Goal: Check status: Check status

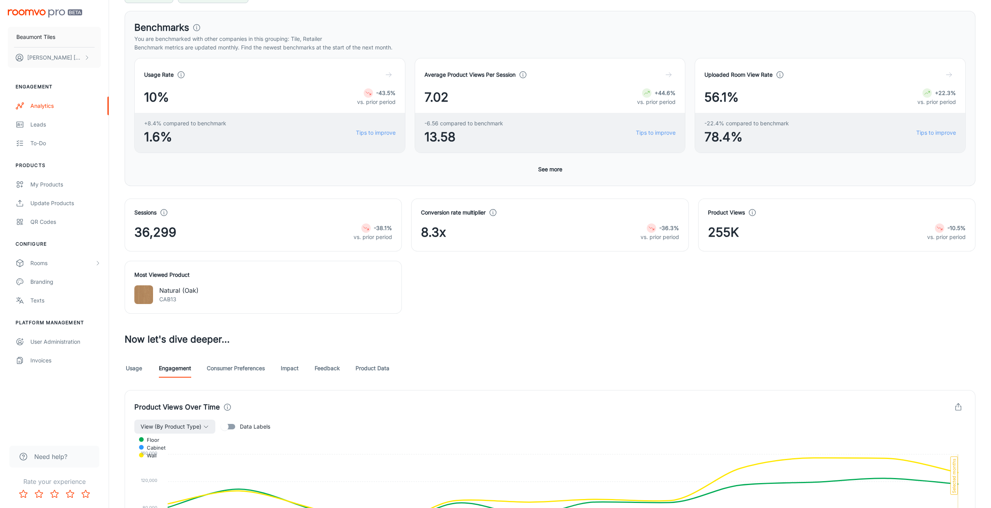
scroll to position [117, 0]
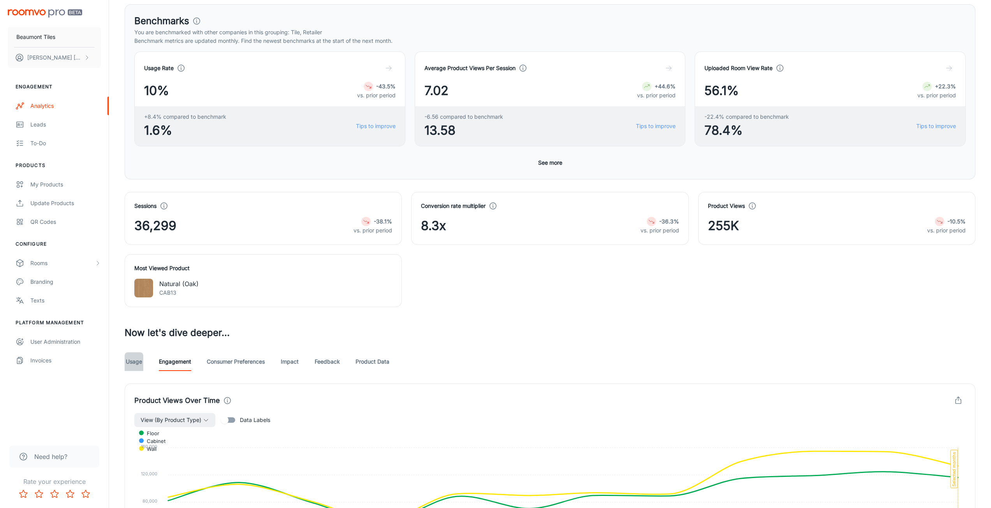
click at [132, 361] on link "Usage" at bounding box center [134, 361] width 19 height 19
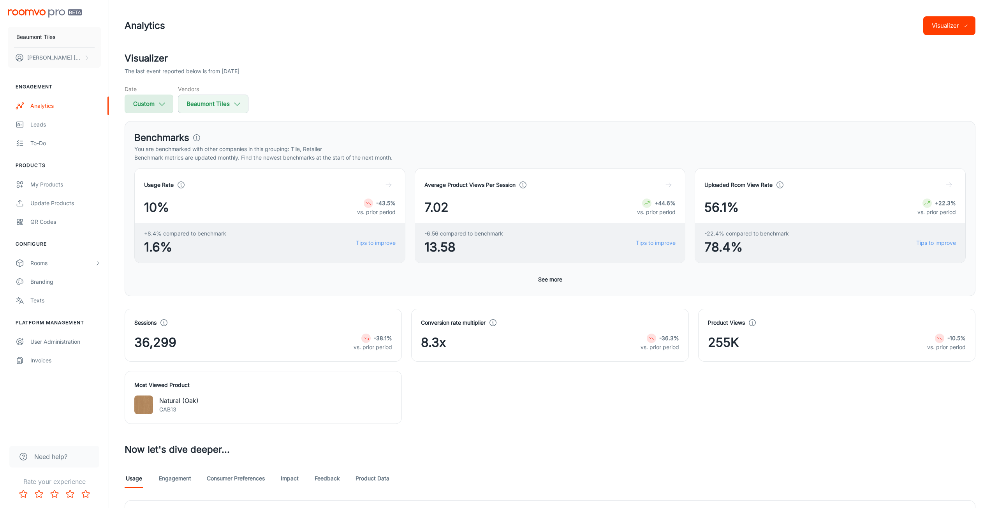
click at [156, 97] on button "Custom" at bounding box center [149, 104] width 49 height 19
select select "7"
select select "2025"
select select "7"
select select "2025"
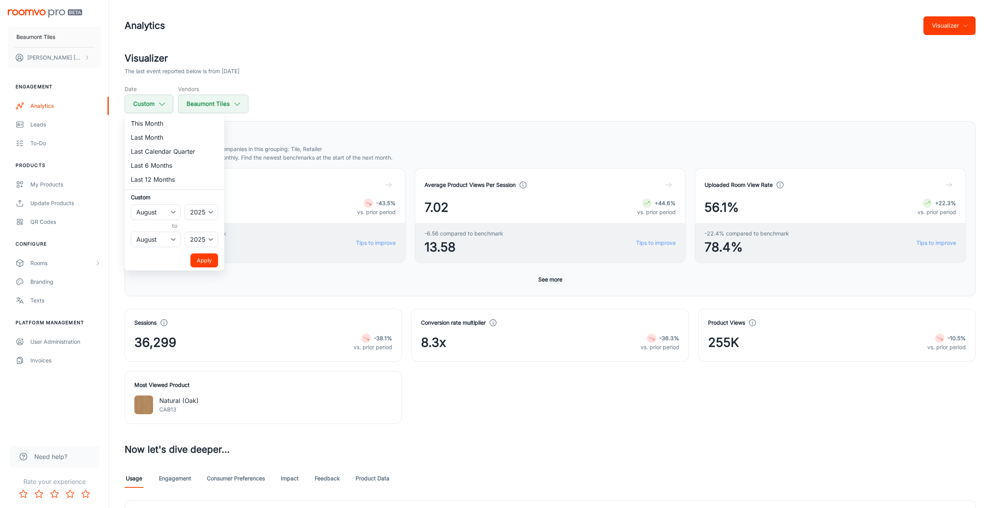
click at [159, 100] on div at bounding box center [498, 254] width 997 height 508
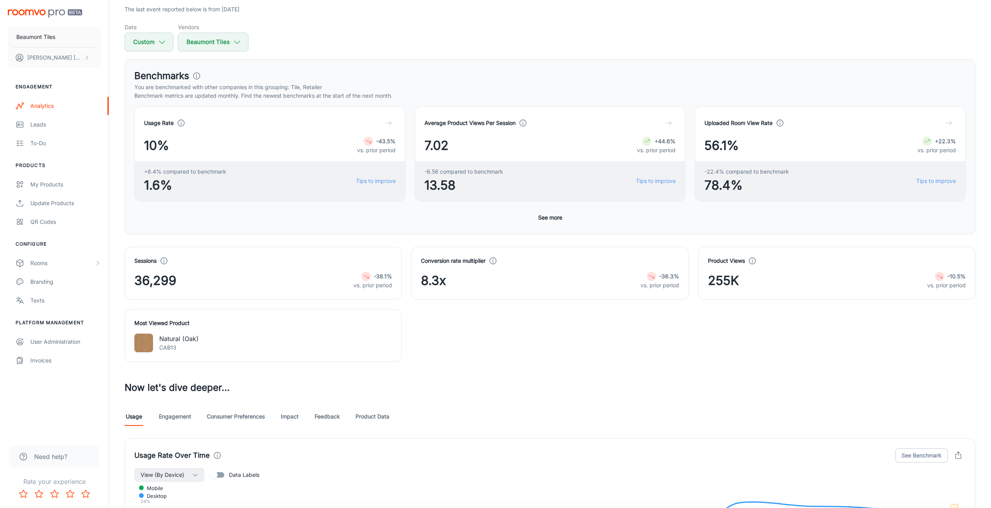
scroll to position [156, 0]
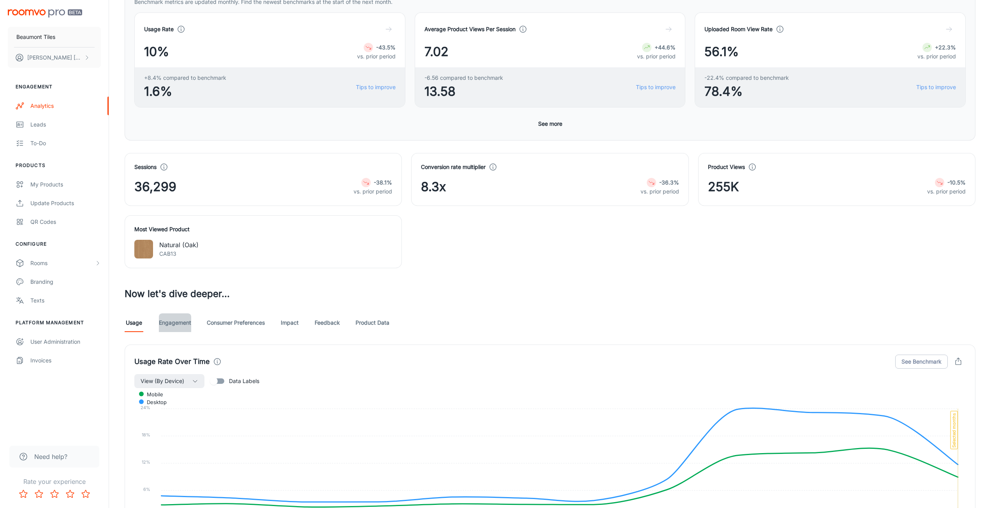
click at [188, 322] on link "Engagement" at bounding box center [175, 322] width 32 height 19
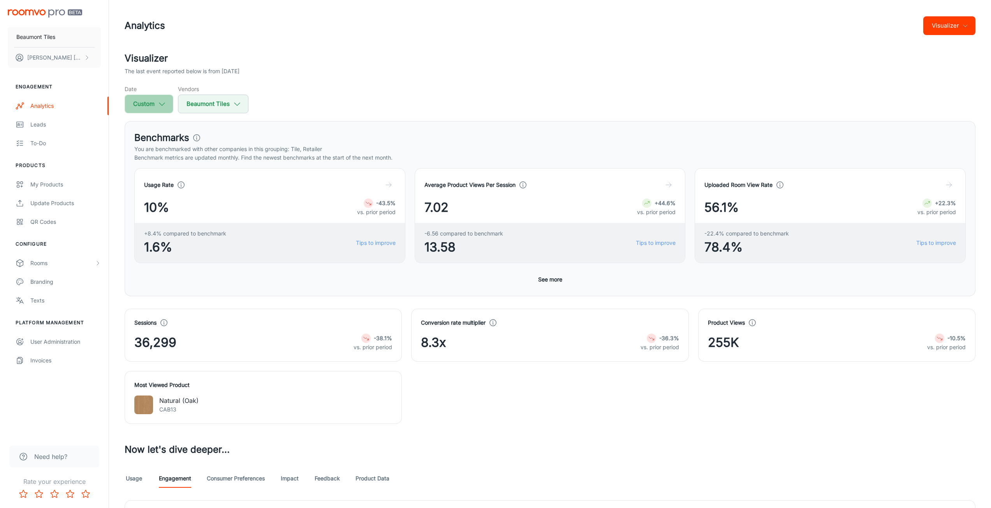
click at [169, 107] on button "Custom" at bounding box center [149, 104] width 49 height 19
select select "7"
select select "2025"
select select "7"
select select "2025"
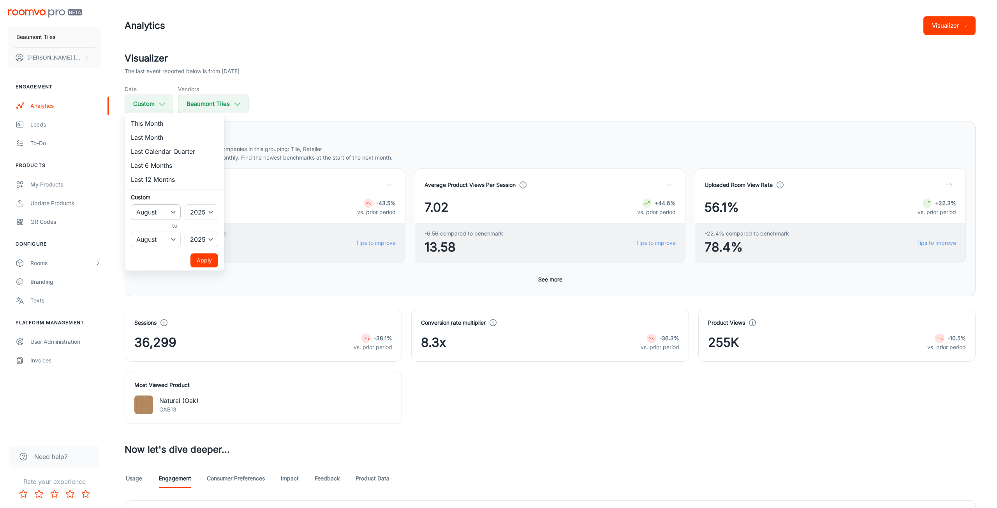
click at [172, 213] on select "January February March April May June July August September October November De…" at bounding box center [156, 212] width 50 height 16
click at [131, 204] on select "January February March April May June July August September October November De…" at bounding box center [156, 212] width 50 height 16
click at [211, 220] on div "Custom January February March April May June July August September October Nove…" at bounding box center [174, 220] width 87 height 54
click at [211, 213] on select "2022 2023 2024 2025" at bounding box center [201, 212] width 33 height 16
select select "2024"
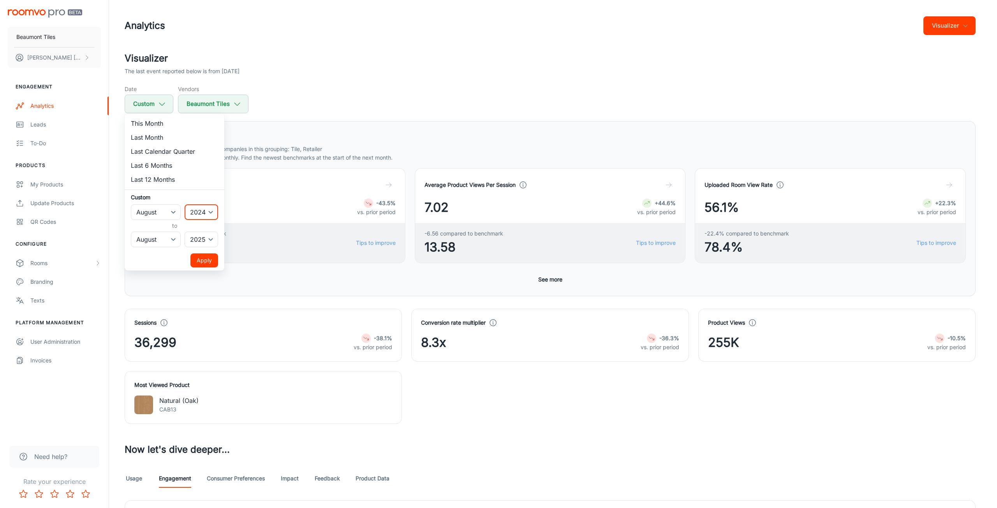
click at [185, 204] on select "2022 2023 2024 2025" at bounding box center [201, 212] width 33 height 16
click at [208, 263] on button "Apply" at bounding box center [204, 260] width 28 height 14
